Goal: Communication & Community: Connect with others

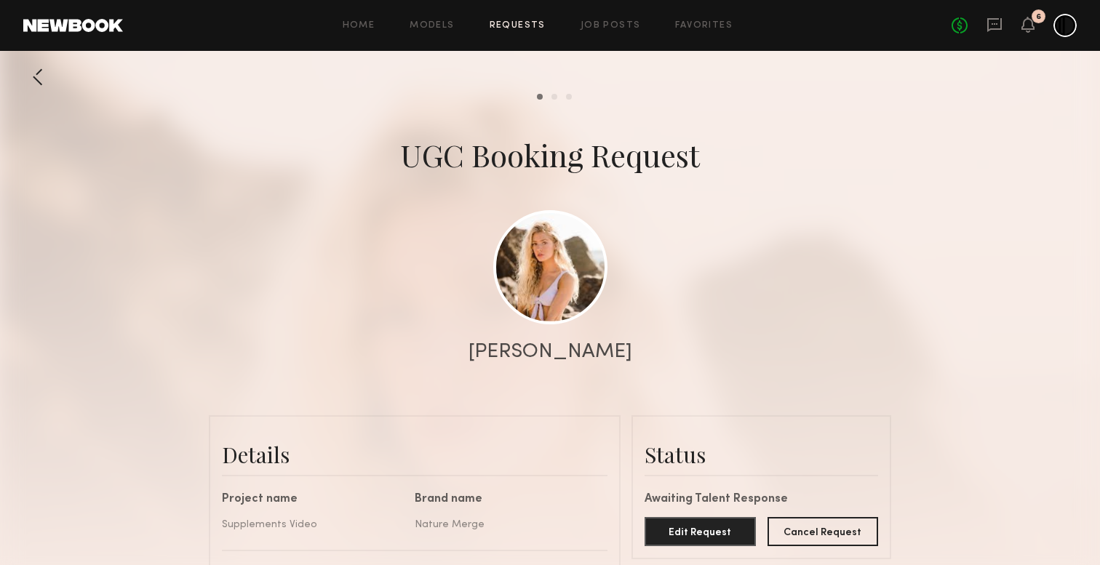
scroll to position [459, 0]
click at [996, 32] on icon at bounding box center [995, 25] width 16 height 16
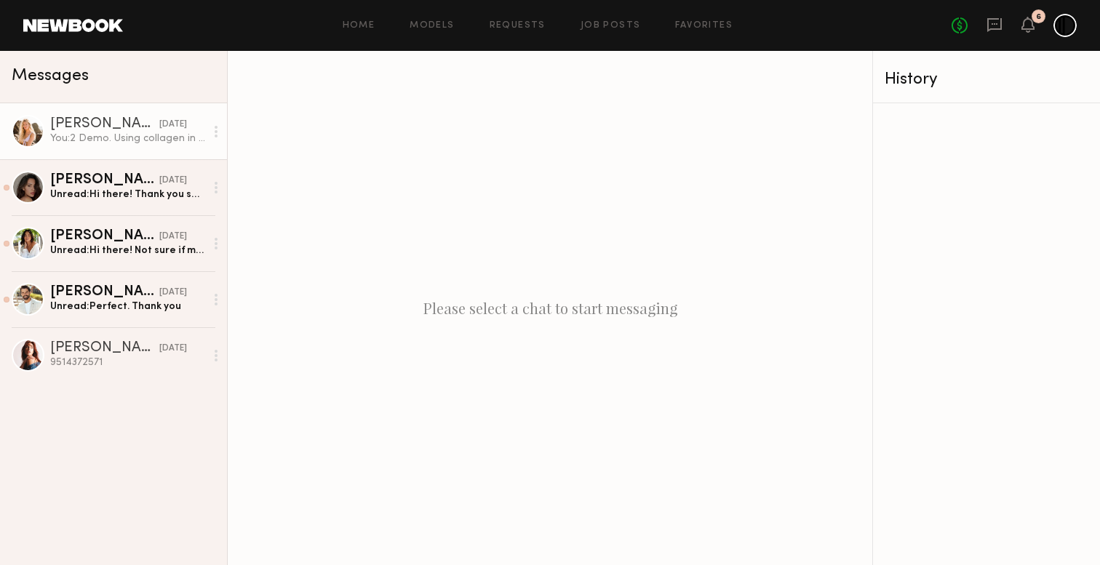
click at [106, 125] on div "[PERSON_NAME]" at bounding box center [104, 124] width 109 height 15
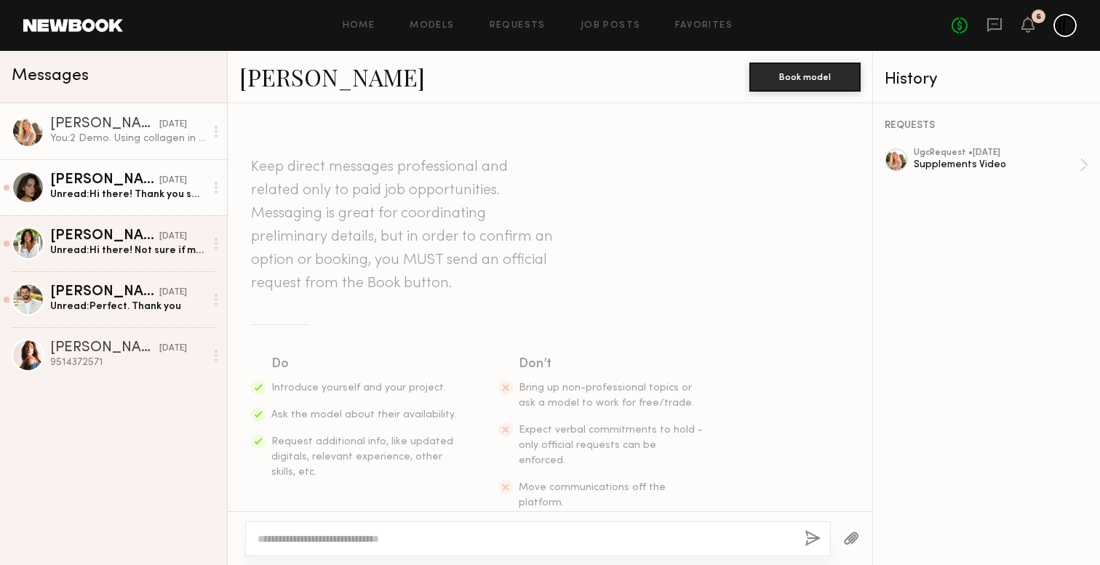
click at [111, 188] on div "Unread: Hi there! Thank you so much for having me as part of this project! I’ll…" at bounding box center [127, 195] width 155 height 14
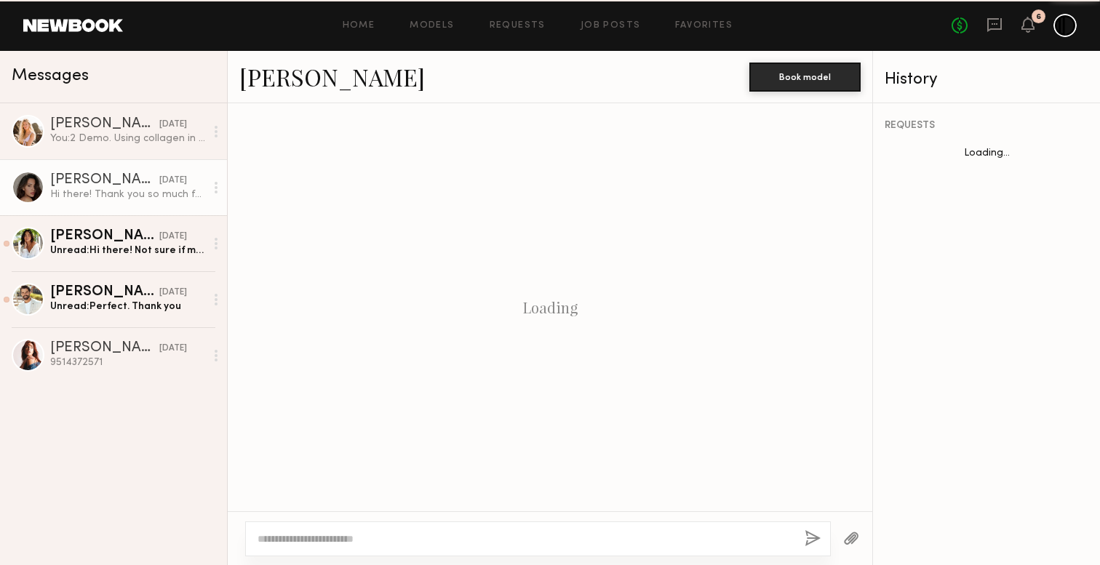
scroll to position [271, 0]
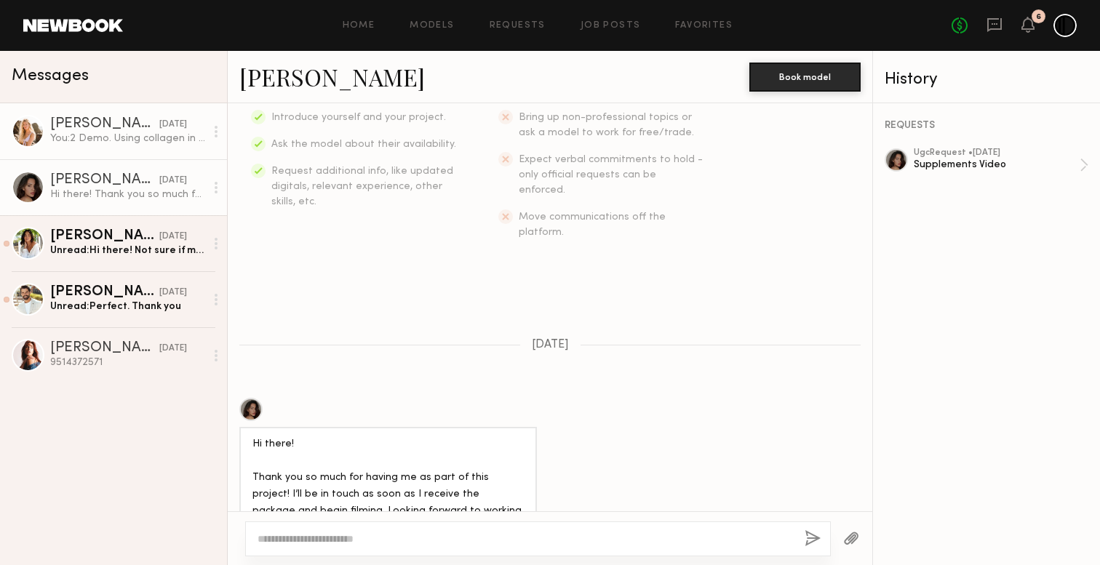
click at [117, 157] on link "[PERSON_NAME] [DATE] You: 2 Demo. Using collagen in the coffee, matcha, smoothi…" at bounding box center [113, 131] width 227 height 56
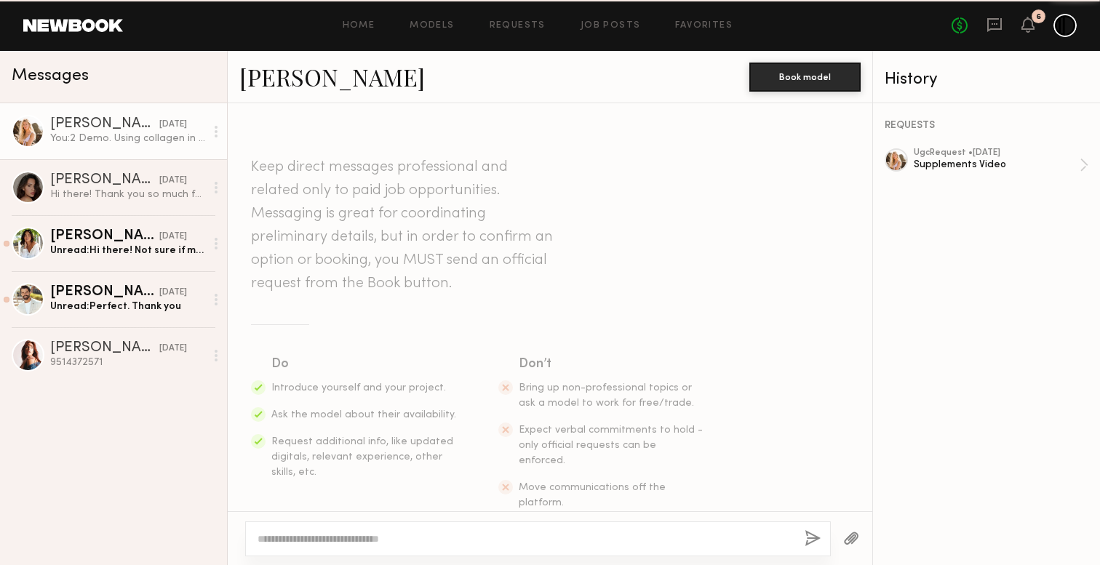
scroll to position [1103, 0]
